Goal: Book appointment/travel/reservation

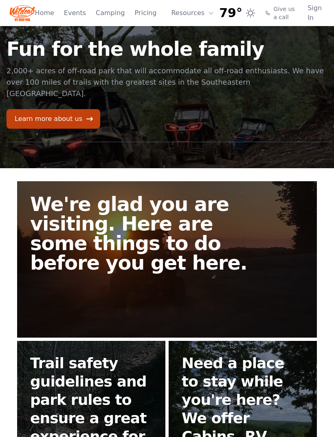
click at [44, 13] on link "Home" at bounding box center [44, 13] width 19 height 10
click at [46, 10] on link "Home" at bounding box center [44, 13] width 19 height 10
click at [138, 10] on link "Pricing" at bounding box center [145, 13] width 22 height 10
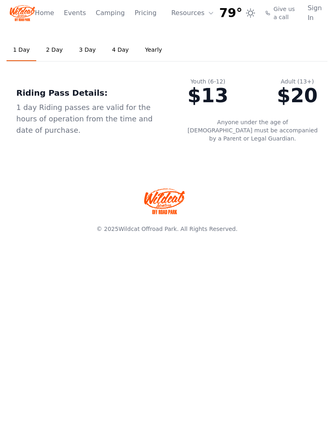
click at [54, 155] on div "1 Day 2 Day 3 Day 4 Day Yearly Riding Pass Details: 1 day Riding passes are val…" at bounding box center [167, 95] width 334 height 139
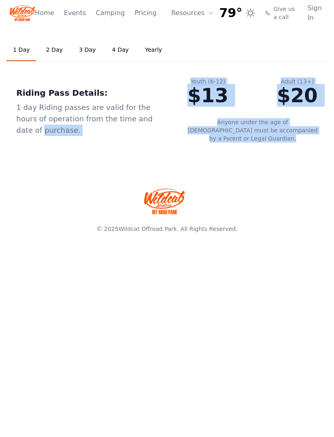
click at [56, 165] on footer "© 2025 Wildcat Offroad Park . All Rights Reserved." at bounding box center [167, 205] width 334 height 81
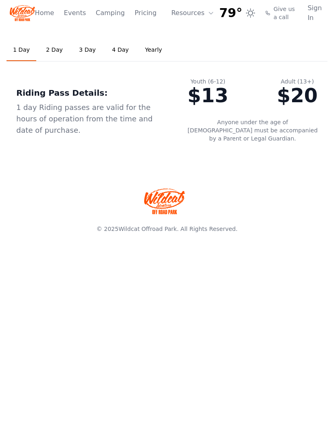
click at [180, 9] on button "Resources" at bounding box center [192, 13] width 53 height 16
click at [101, 13] on link "Camping" at bounding box center [110, 13] width 29 height 10
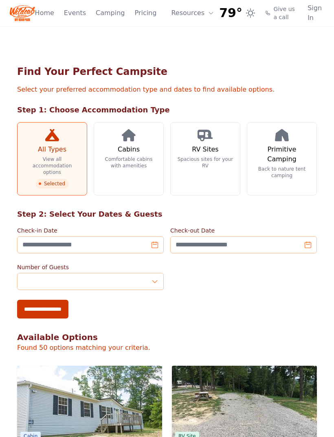
click at [122, 152] on h3 "Cabins" at bounding box center [129, 150] width 22 height 10
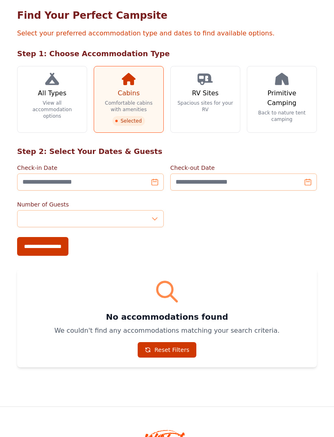
scroll to position [81, 0]
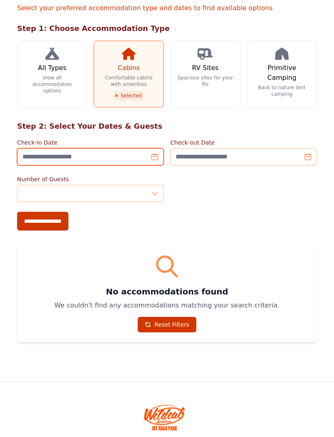
click at [141, 155] on input "Check-in Date" at bounding box center [90, 156] width 147 height 17
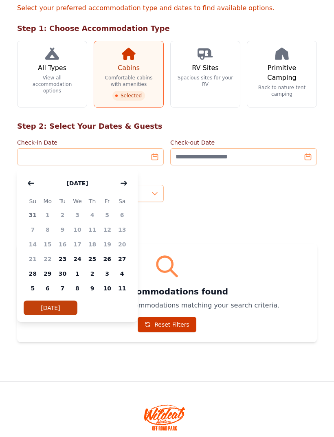
click at [123, 184] on icon "button" at bounding box center [124, 183] width 6 height 4
click at [121, 186] on icon "button" at bounding box center [124, 183] width 7 height 7
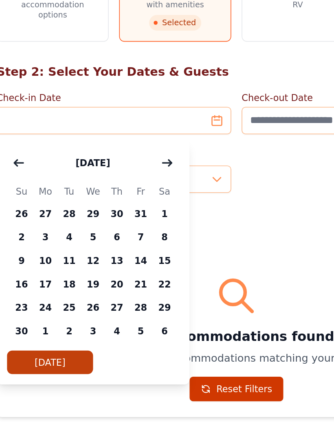
click at [121, 181] on icon "button" at bounding box center [124, 183] width 6 height 4
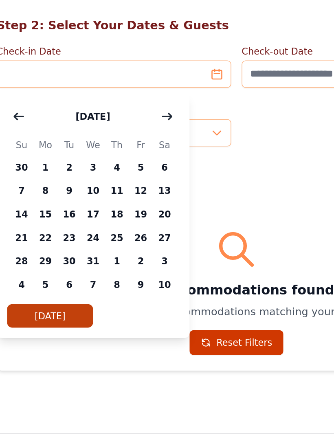
click at [40, 266] on span "29" at bounding box center [47, 273] width 15 height 15
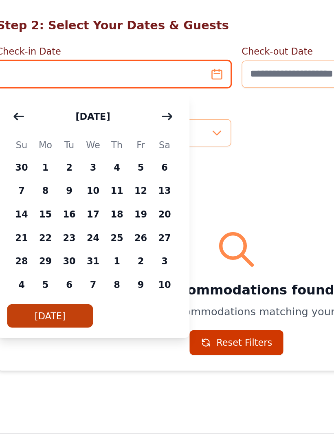
type input "**********"
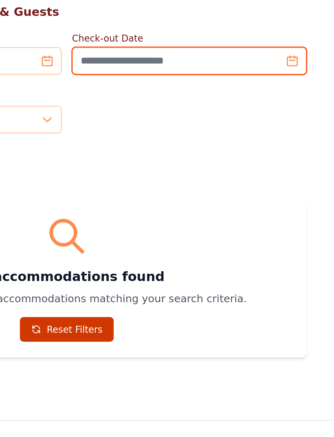
click at [180, 148] on input "Check-out Date" at bounding box center [243, 156] width 147 height 17
click at [179, 148] on input "Check-out Date" at bounding box center [243, 156] width 147 height 17
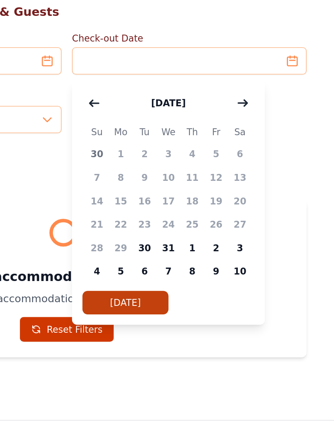
click at [208, 266] on span "30" at bounding box center [215, 273] width 15 height 15
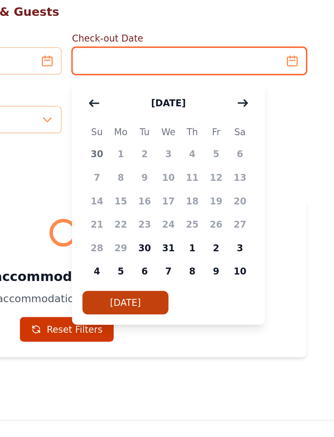
type input "**********"
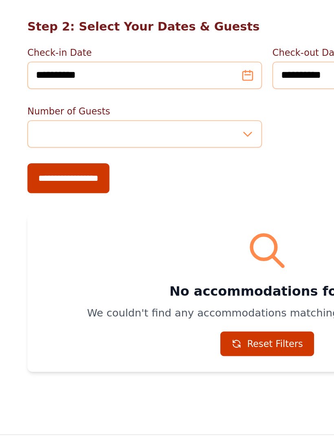
click at [35, 212] on input "**********" at bounding box center [42, 221] width 51 height 19
type input "**********"
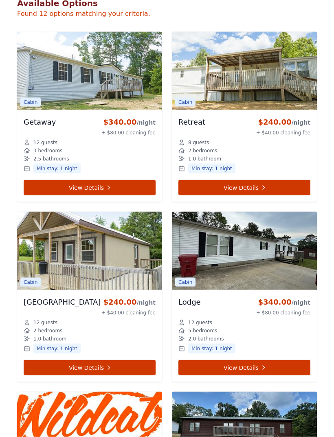
scroll to position [356, 0]
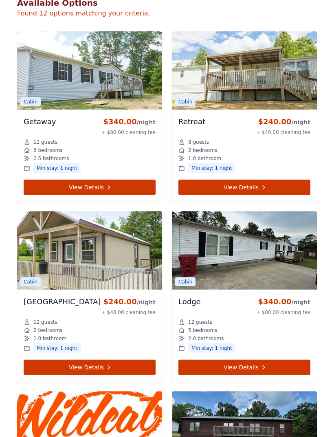
click at [224, 259] on img at bounding box center [244, 250] width 145 height 78
click at [237, 251] on img at bounding box center [244, 250] width 145 height 78
click at [229, 366] on link "View Details" at bounding box center [244, 367] width 132 height 15
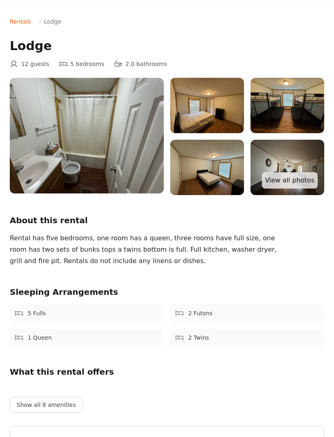
scroll to position [22, 0]
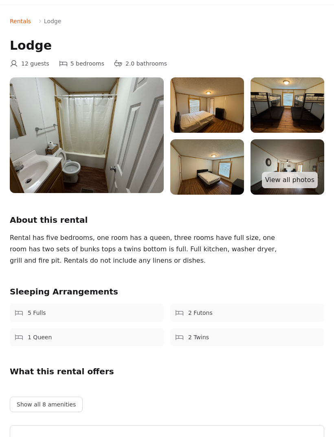
click at [284, 176] on link "View all photos" at bounding box center [290, 180] width 56 height 16
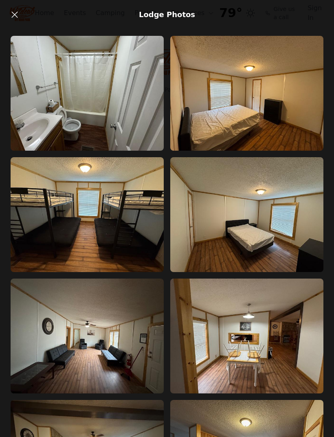
click at [15, 7] on link at bounding box center [15, 15] width 16 height 16
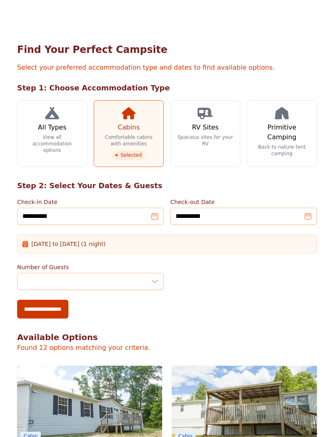
scroll to position [356, 0]
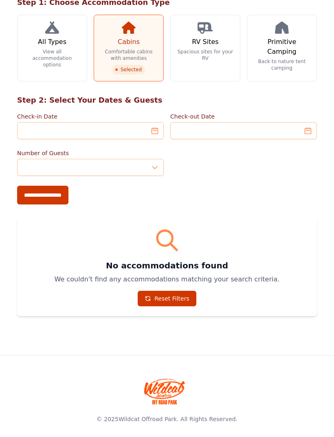
scroll to position [108, 0]
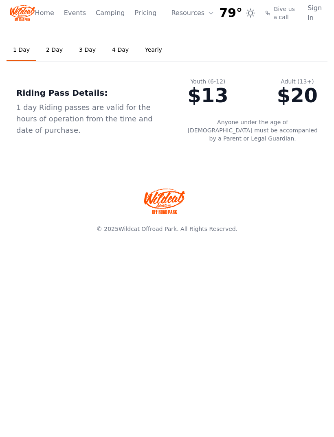
click at [20, 149] on div "1 Day 2 Day 3 Day 4 Day Yearly Riding Pass Details: 1 day Riding passes are val…" at bounding box center [167, 95] width 334 height 139
click at [43, 9] on link "Home" at bounding box center [44, 13] width 19 height 10
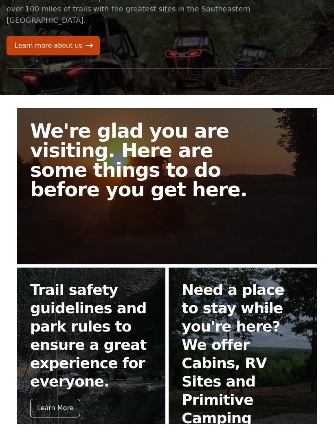
scroll to position [117, 0]
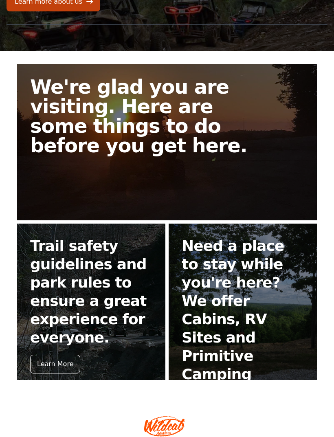
click at [53, 355] on div "Learn More" at bounding box center [55, 364] width 50 height 19
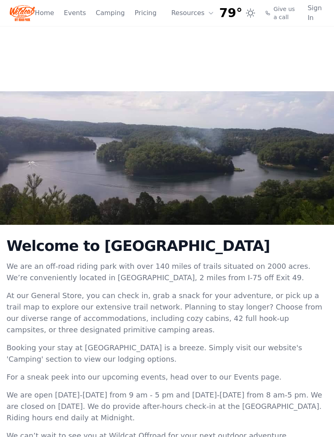
click at [48, 8] on link "Home" at bounding box center [44, 13] width 19 height 10
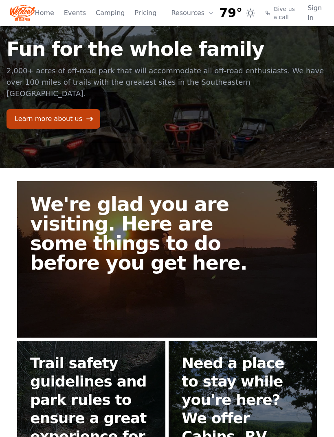
click at [34, 109] on link "Learn more about us" at bounding box center [54, 119] width 94 height 20
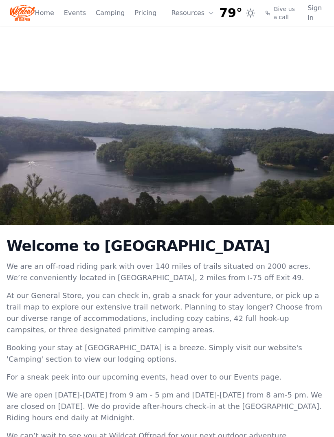
scroll to position [117, 0]
